Goal: Task Accomplishment & Management: Use online tool/utility

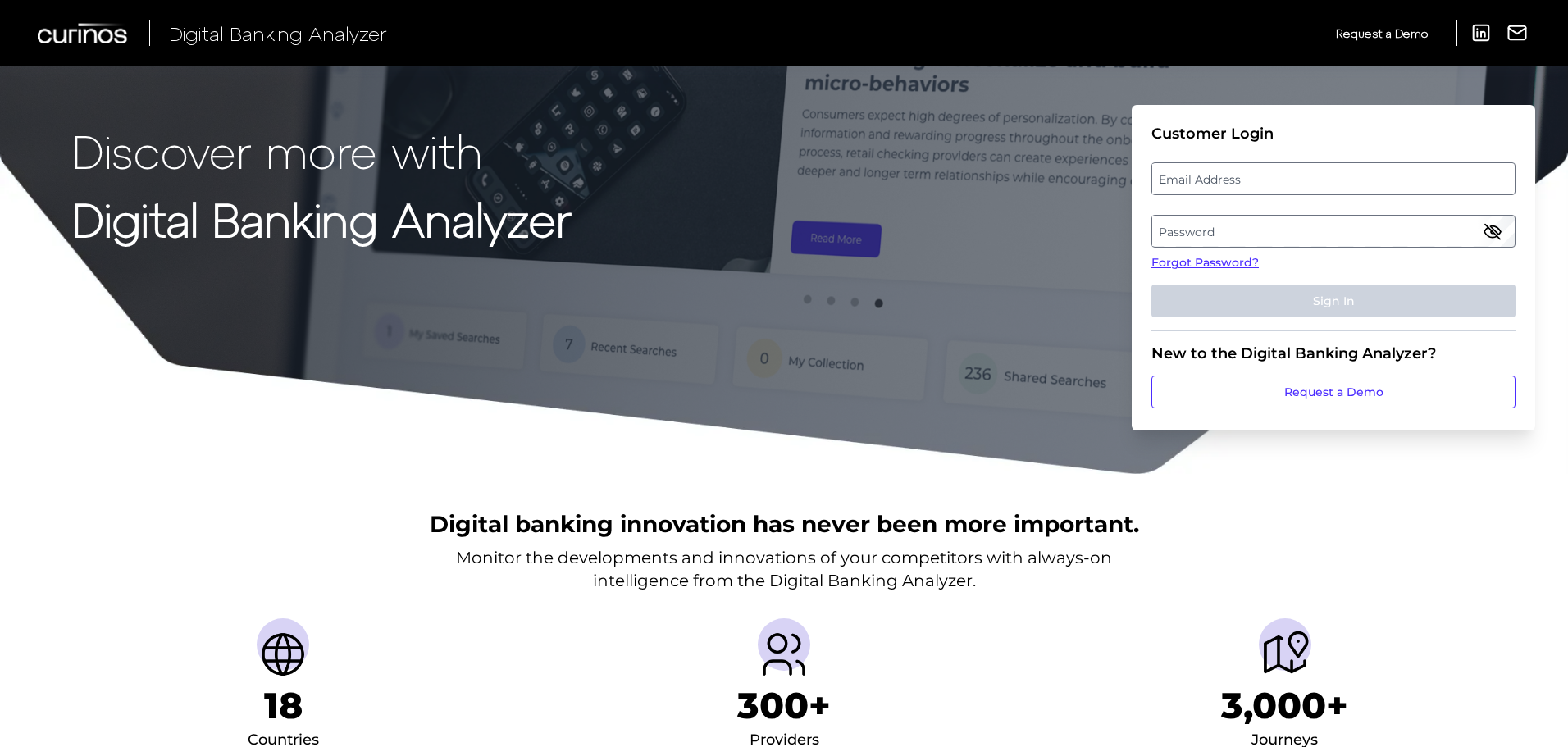
click at [1208, 190] on label "Email Address" at bounding box center [1333, 178] width 362 height 29
click at [1208, 190] on input "email" at bounding box center [1334, 178] width 364 height 33
click at [1208, 178] on input "Email Address" at bounding box center [1334, 178] width 364 height 33
type input "[EMAIL_ADDRESS][PERSON_NAME][DOMAIN_NAME]"
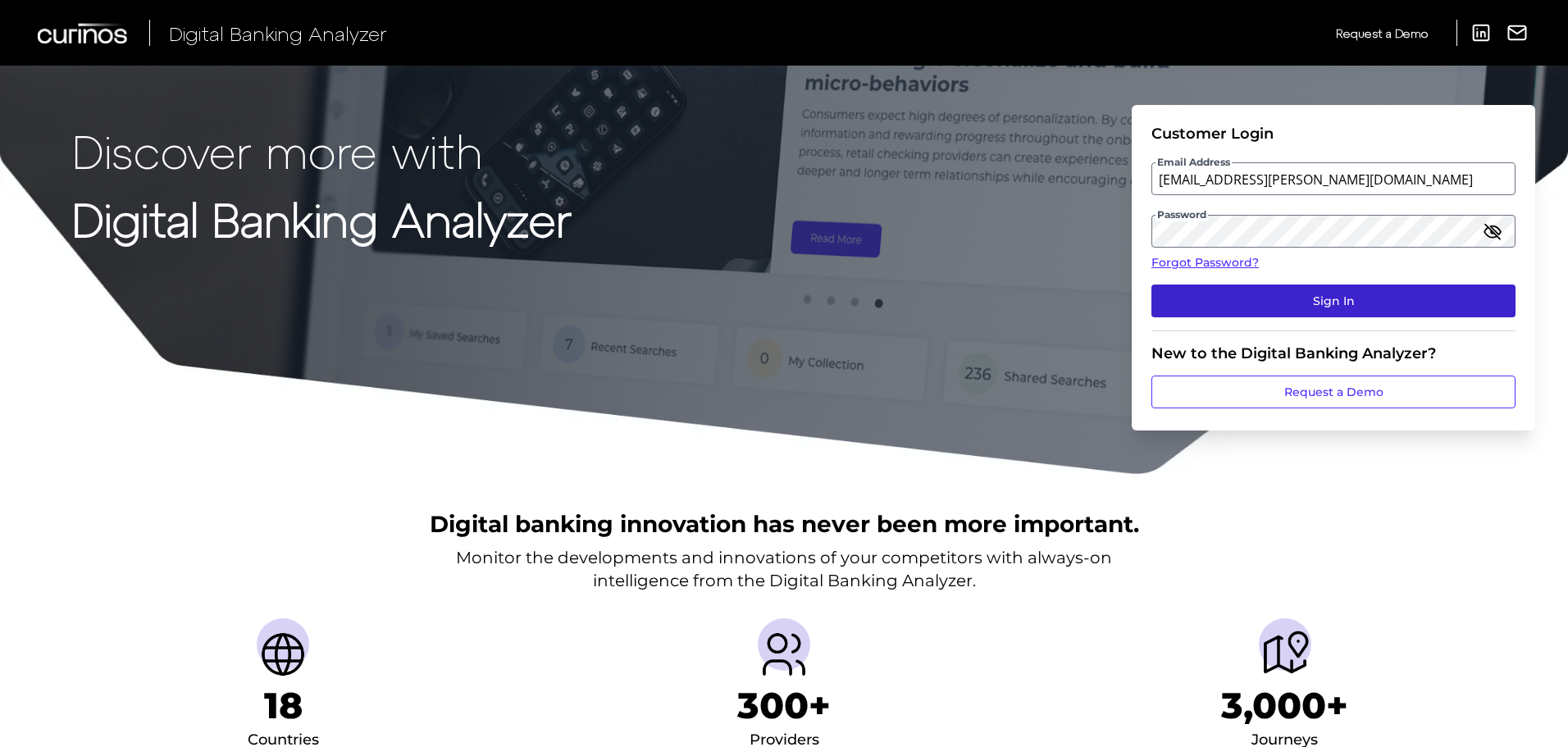
click at [1377, 290] on button "Sign In" at bounding box center [1334, 301] width 364 height 33
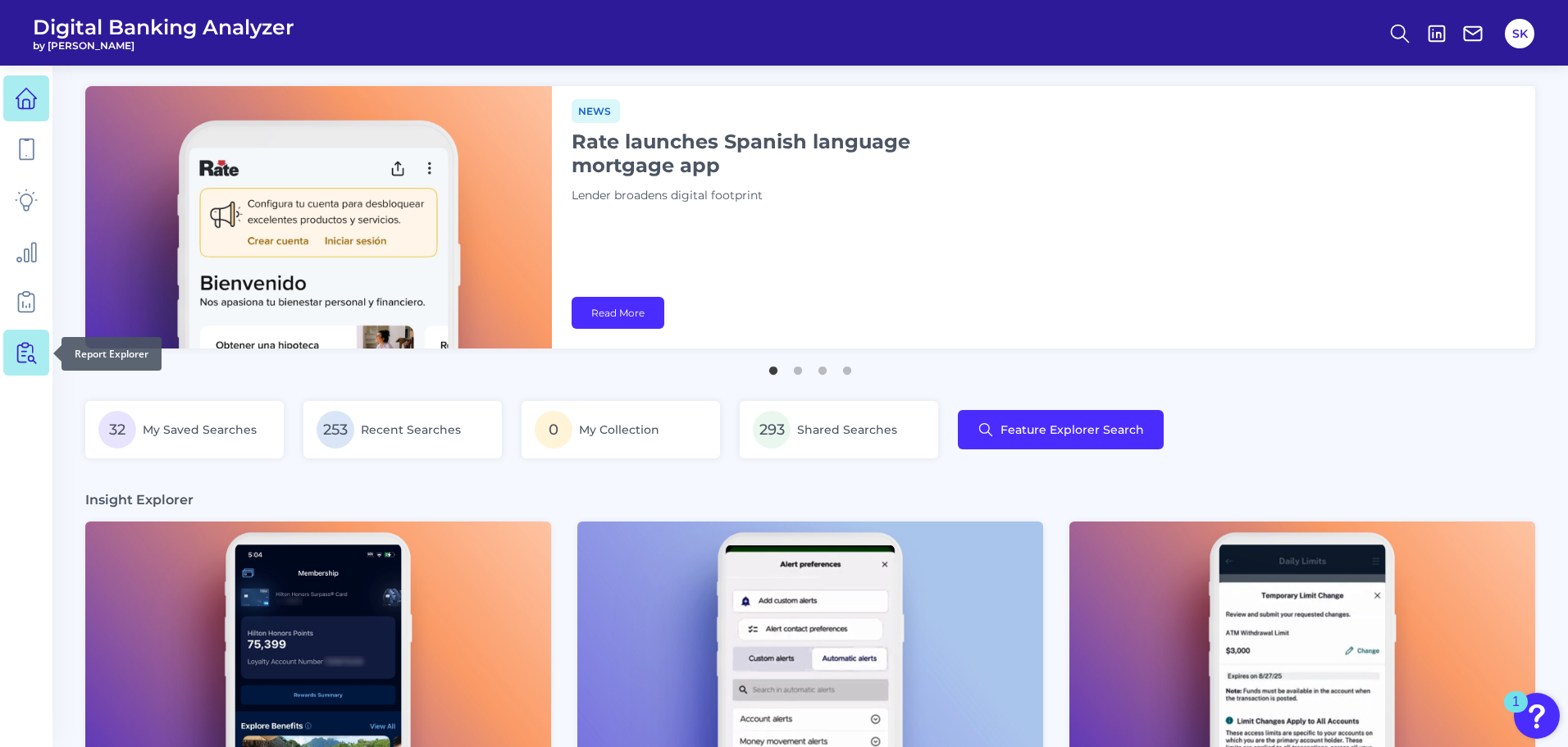
click at [25, 364] on link at bounding box center [26, 352] width 46 height 46
